Goal: Task Accomplishment & Management: Use online tool/utility

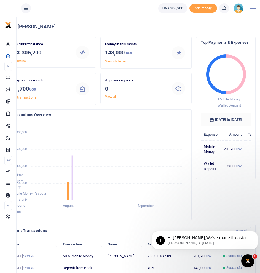
scroll to position [4, 4]
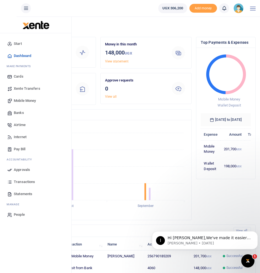
click at [31, 99] on span "Mobile Money" at bounding box center [25, 101] width 22 height 6
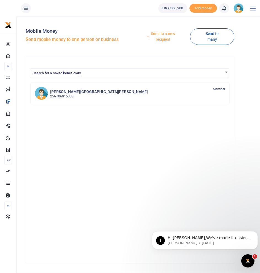
click at [160, 38] on link "Send to a new recipient" at bounding box center [161, 37] width 58 height 16
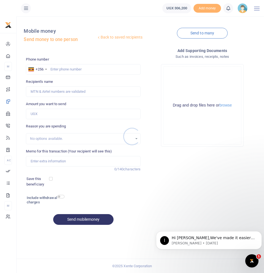
click at [91, 66] on div at bounding box center [132, 136] width 264 height 273
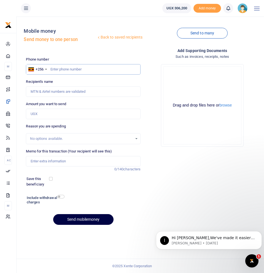
click at [77, 69] on input "text" at bounding box center [83, 69] width 115 height 10
type input "9"
type input "790185209"
type input "Lean Nkwasibwe"
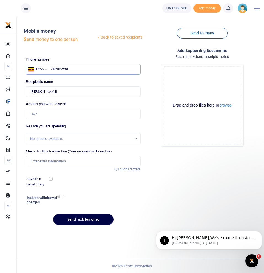
type input "790185209"
drag, startPoint x: 70, startPoint y: 114, endPoint x: 20, endPoint y: 117, distance: 49.4
click at [20, 117] on div "Back to saved recipients Mobile money Send money to one person Send to many Pho…" at bounding box center [131, 125] width 259 height 208
type input "70,000"
click at [53, 160] on input "Memo for this transaction (Your recipient will see this)" at bounding box center [83, 161] width 115 height 10
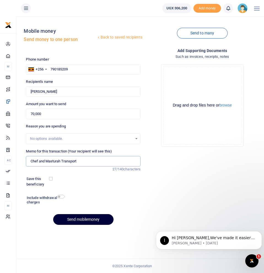
type input "Chef and Masturah Transport"
click at [81, 219] on button "Send mobilemoney" at bounding box center [83, 219] width 60 height 11
click at [227, 10] on icon at bounding box center [228, 8] width 6 height 6
click at [229, 9] on icon at bounding box center [228, 8] width 6 height 6
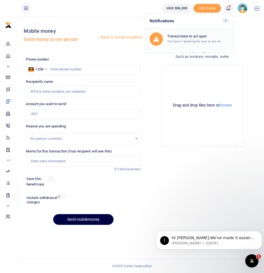
click at [179, 37] on h6 "Transactions to act upon" at bounding box center [197, 36] width 61 height 4
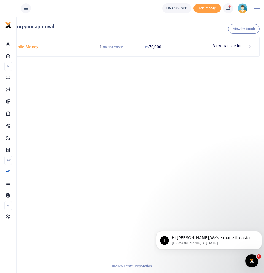
click at [233, 46] on span "View transactions" at bounding box center [228, 46] width 31 height 6
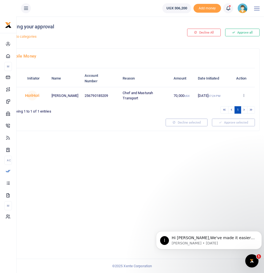
click at [100, 202] on div "Pending your approval Back to categories Decline All Approve all Mobile Money I…" at bounding box center [132, 145] width 264 height 257
drag, startPoint x: 100, startPoint y: 202, endPoint x: 235, endPoint y: 211, distance: 135.2
click at [235, 211] on div "Pending your approval Back to categories Decline All Approve all Mobile Money I…" at bounding box center [132, 145] width 264 height 257
click at [243, 93] on div "Approve Decline Details" at bounding box center [244, 96] width 16 height 6
click at [244, 96] on icon at bounding box center [244, 95] width 4 height 4
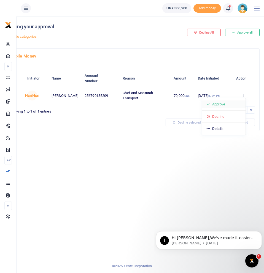
click at [221, 103] on link "Approve" at bounding box center [223, 104] width 43 height 8
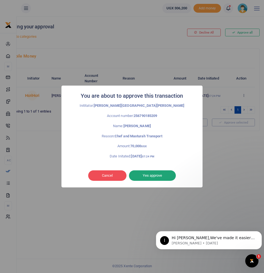
click at [156, 180] on button "Yes approve" at bounding box center [152, 175] width 47 height 10
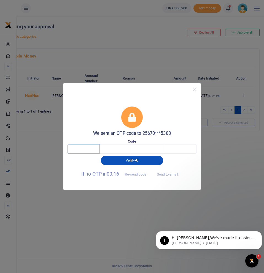
click at [82, 146] on input "text" at bounding box center [83, 148] width 32 height 9
type input "8"
type input "9"
type input "1"
